Goal: Transaction & Acquisition: Purchase product/service

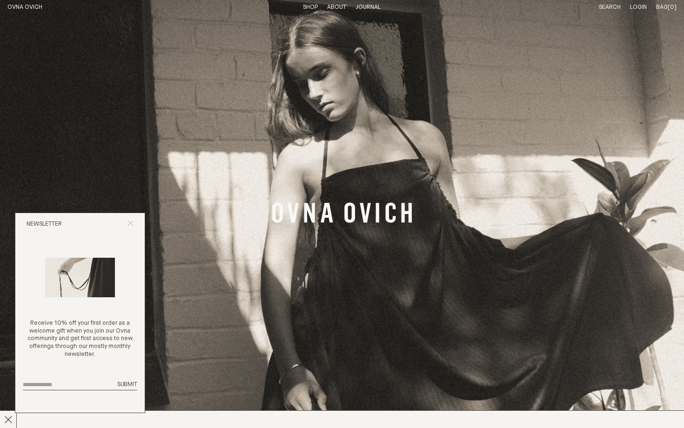
click at [130, 226] on icon "Close popup" at bounding box center [130, 223] width 6 height 6
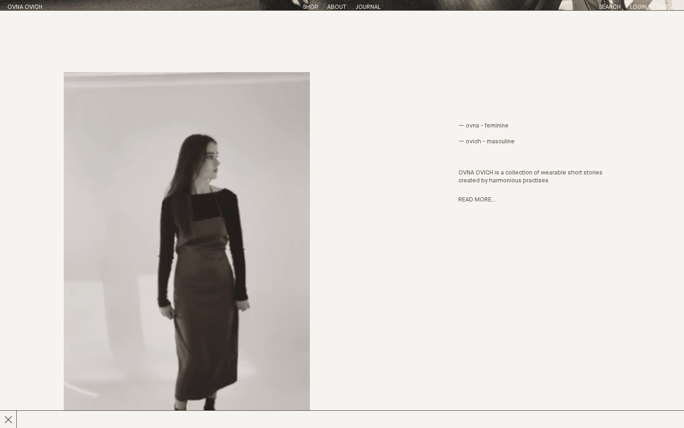
scroll to position [419, 0]
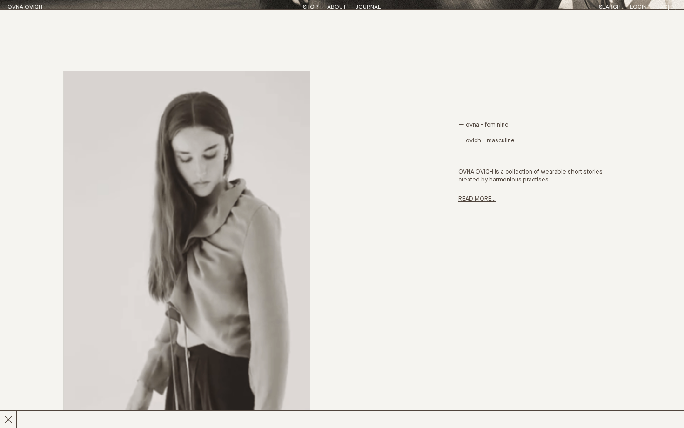
click at [484, 196] on link "Read more..." at bounding box center [476, 199] width 37 height 6
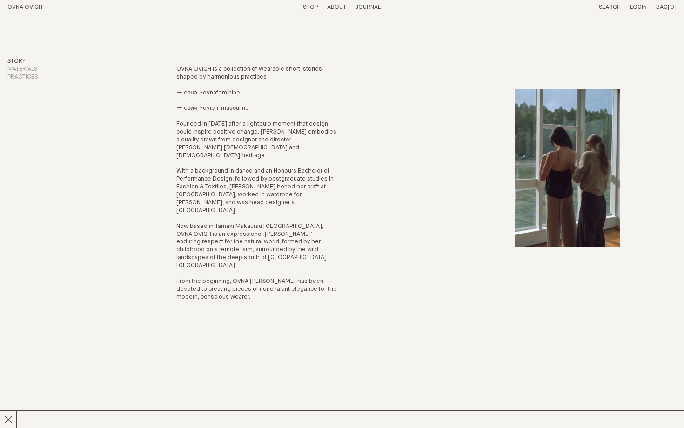
scroll to position [27, 0]
click at [615, 7] on link "Search" at bounding box center [610, 7] width 22 height 6
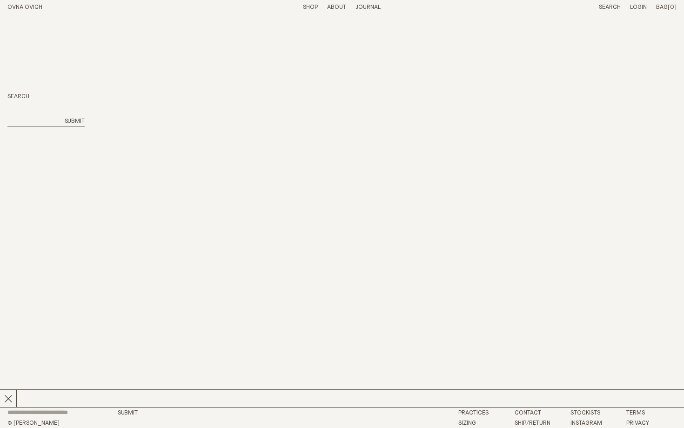
click at [312, 6] on link "Shop" at bounding box center [310, 7] width 15 height 6
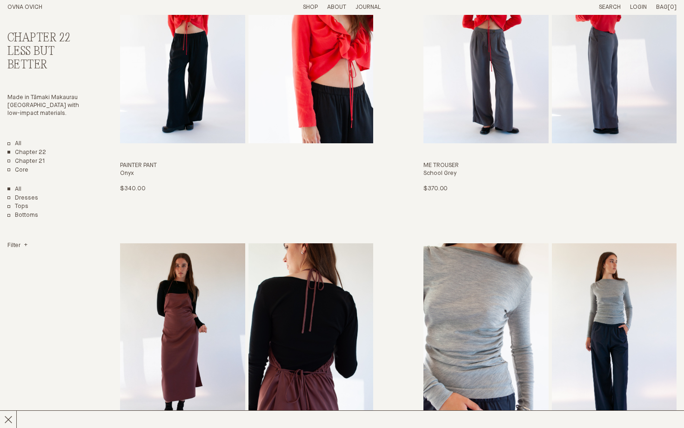
scroll to position [702, 0]
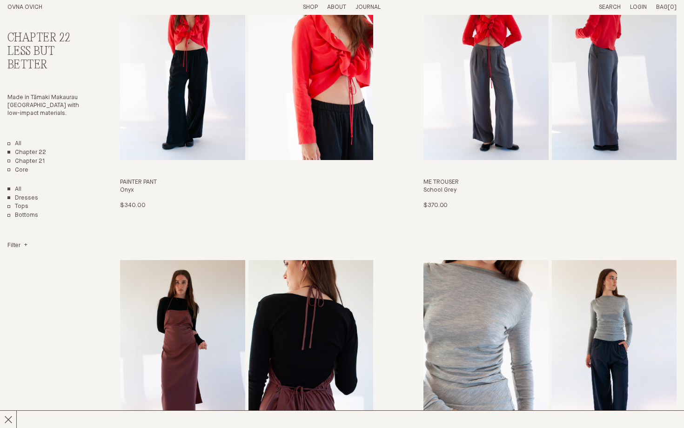
click at [28, 194] on link "Dresses" at bounding box center [22, 198] width 31 height 8
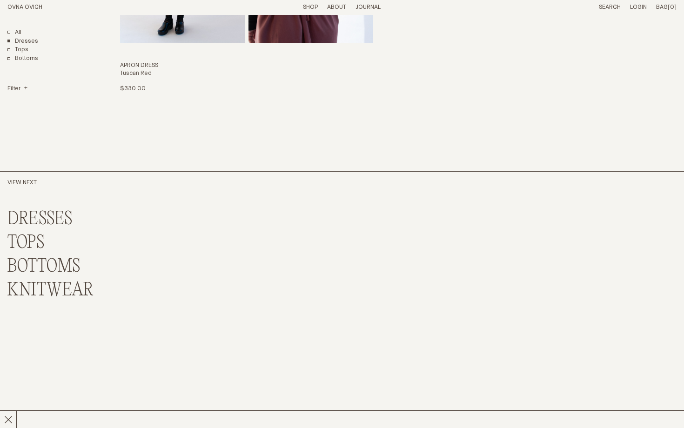
scroll to position [531, 0]
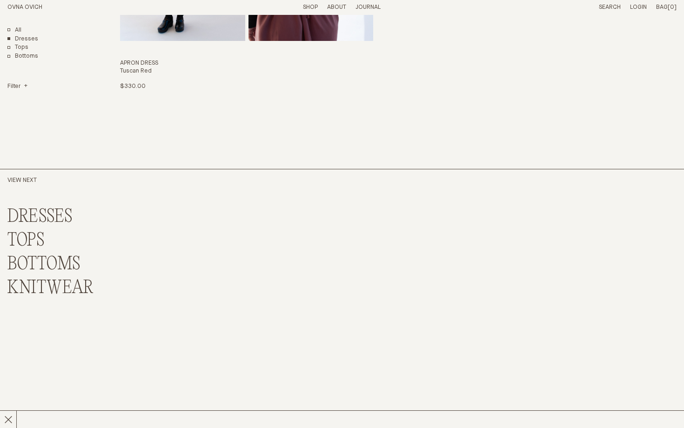
click at [25, 233] on link "TOPS" at bounding box center [25, 241] width 37 height 20
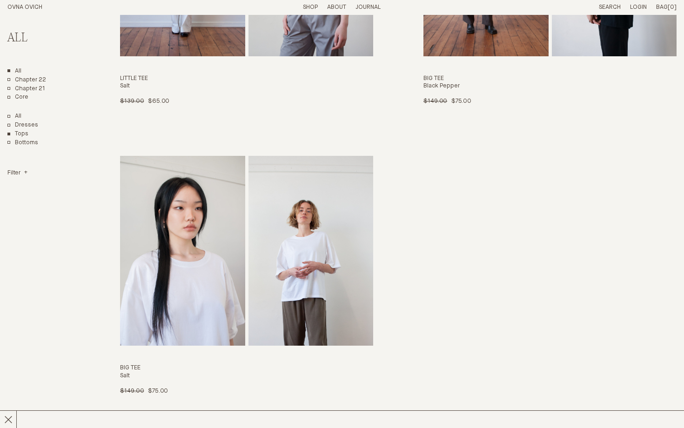
scroll to position [2263, 0]
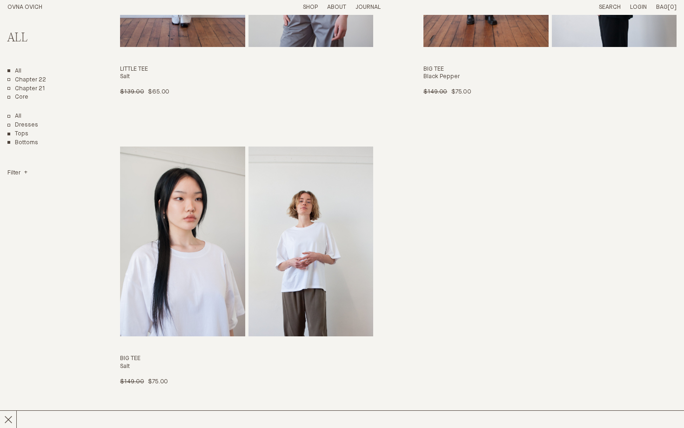
click at [25, 140] on link "Bottoms" at bounding box center [22, 143] width 31 height 8
